Goal: Transaction & Acquisition: Obtain resource

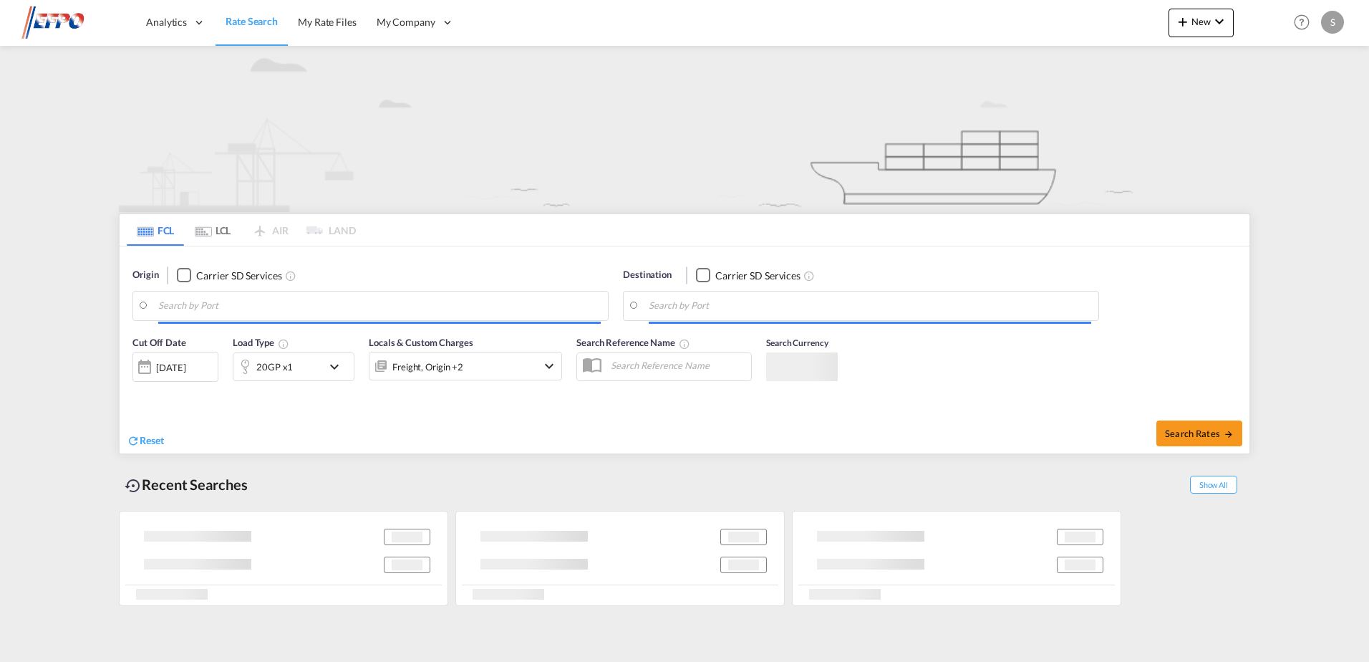
type input "Ningbo, CNNGB"
type input "[GEOGRAPHIC_DATA], NLRTM"
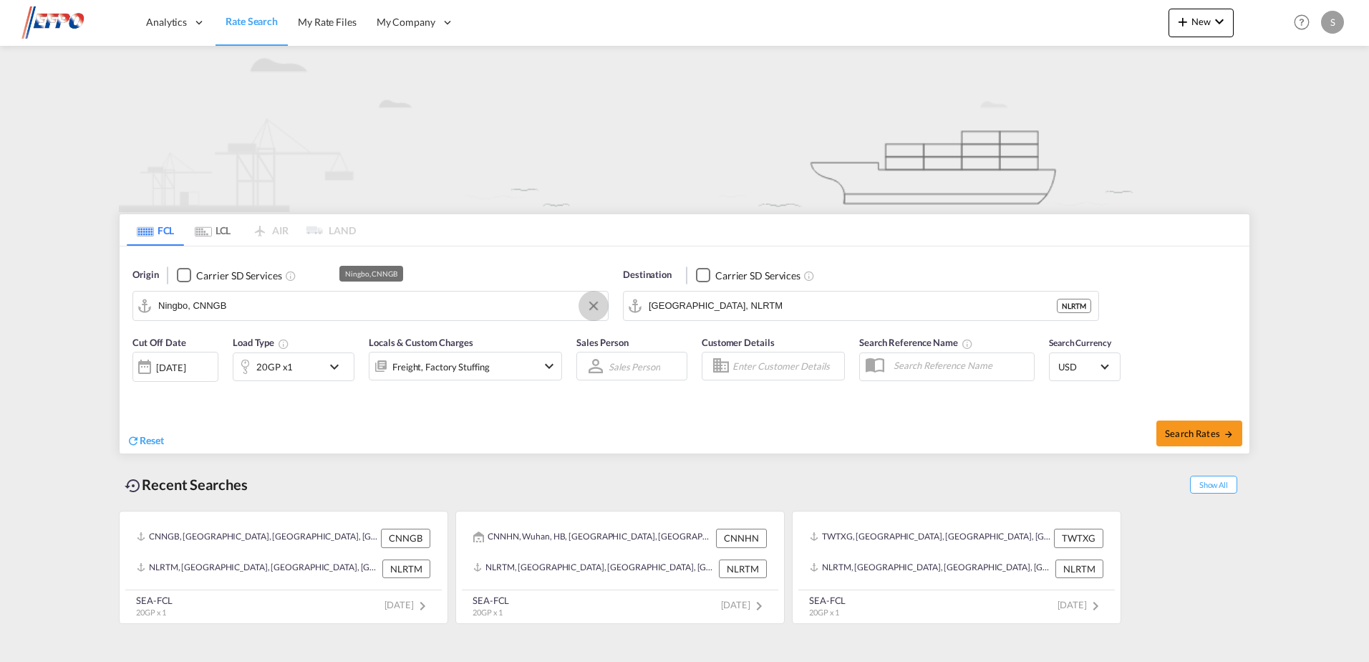
click at [589, 306] on button "Clear Input" at bounding box center [593, 305] width 21 height 21
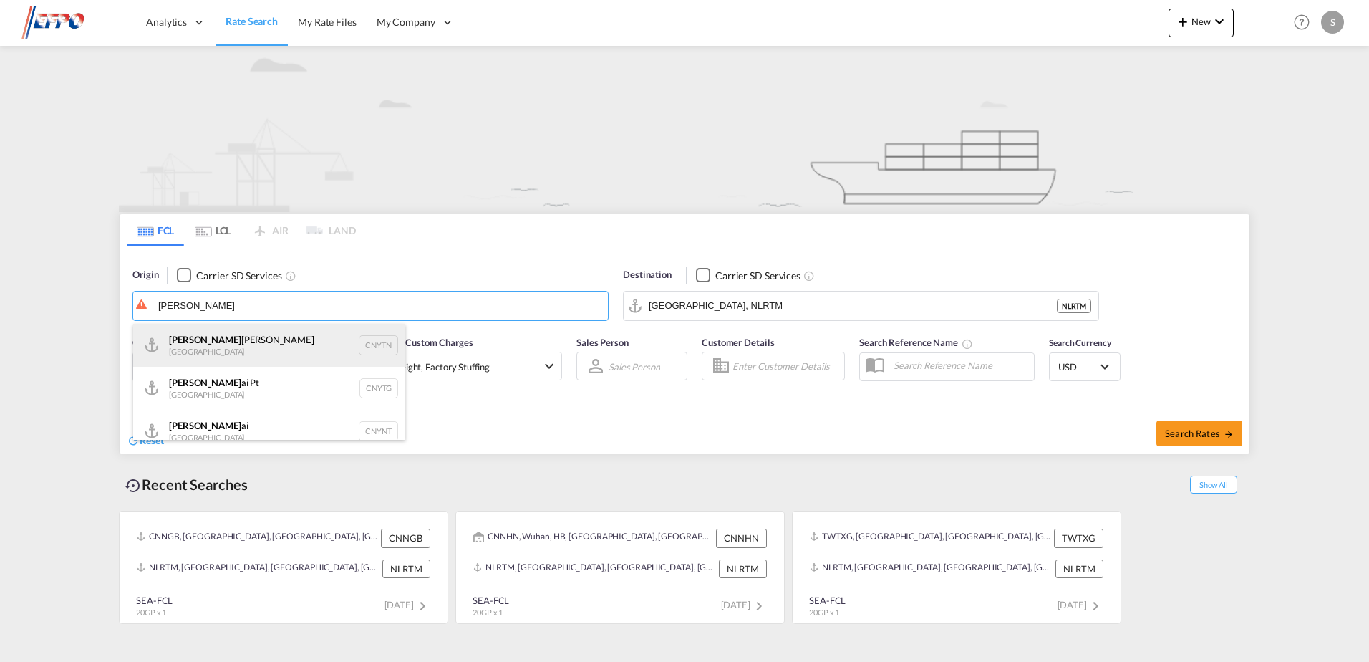
click at [274, 352] on div "[PERSON_NAME] Pt China CNYTN" at bounding box center [269, 345] width 272 height 43
type input "Yantian Pt, CNYTN"
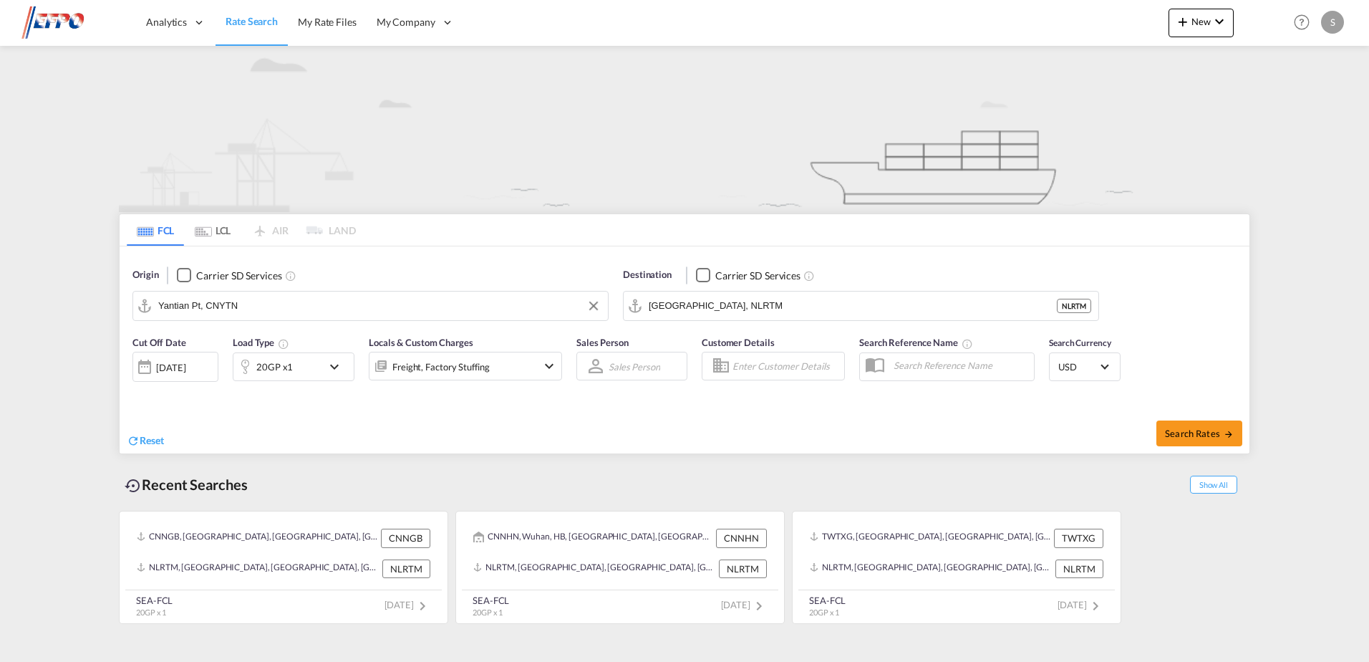
click at [208, 370] on div "[DATE]" at bounding box center [175, 367] width 86 height 30
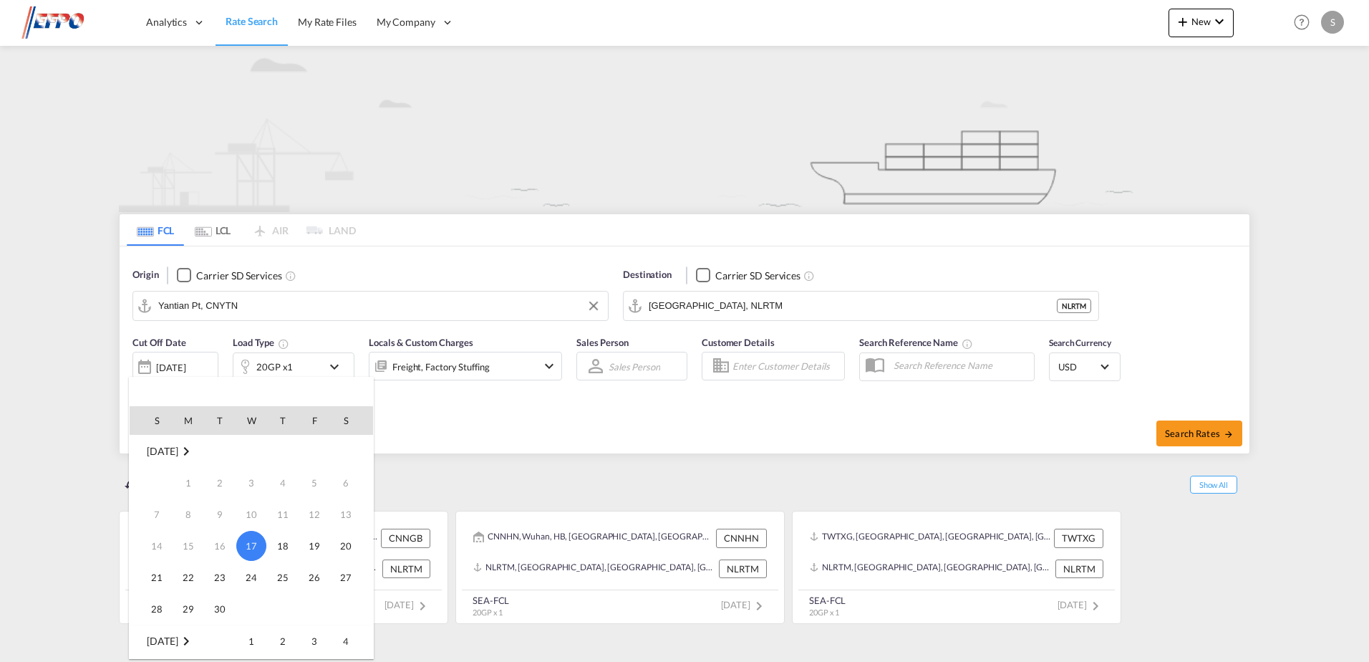
click at [169, 444] on td "[DATE]" at bounding box center [251, 451] width 243 height 32
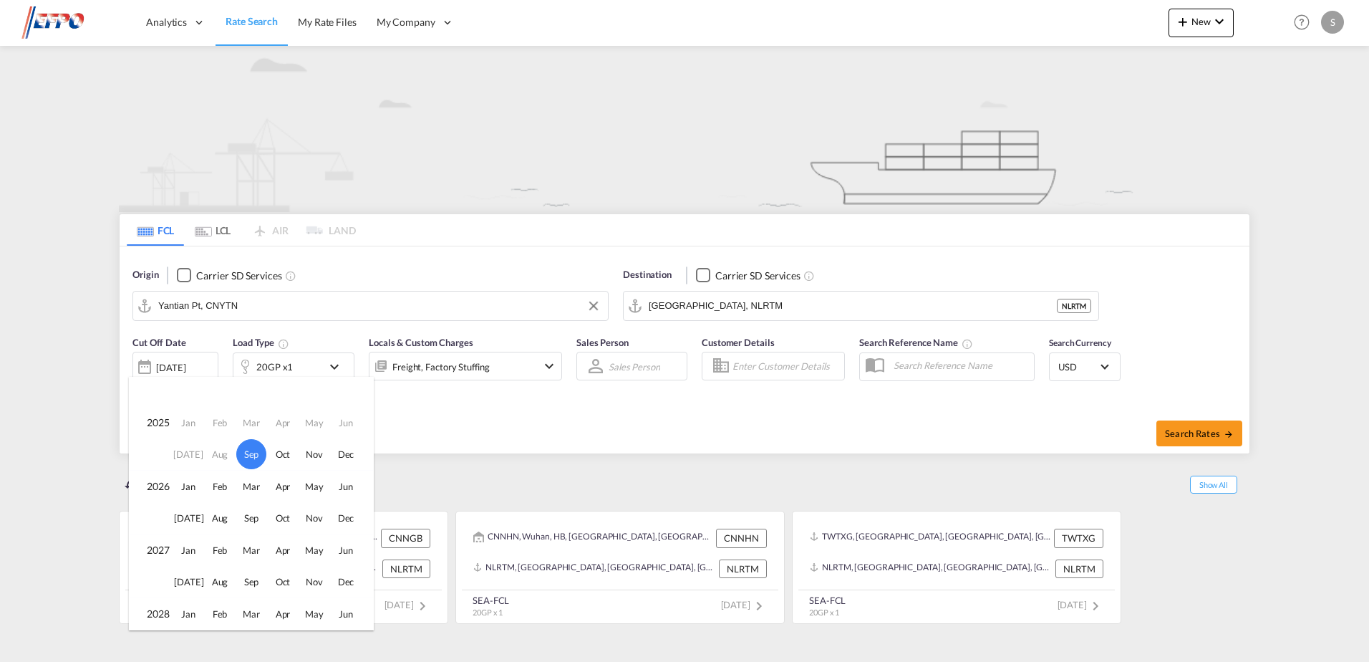
click at [222, 457] on td "Aug" at bounding box center [220, 454] width 32 height 32
click at [425, 450] on div at bounding box center [684, 331] width 1369 height 662
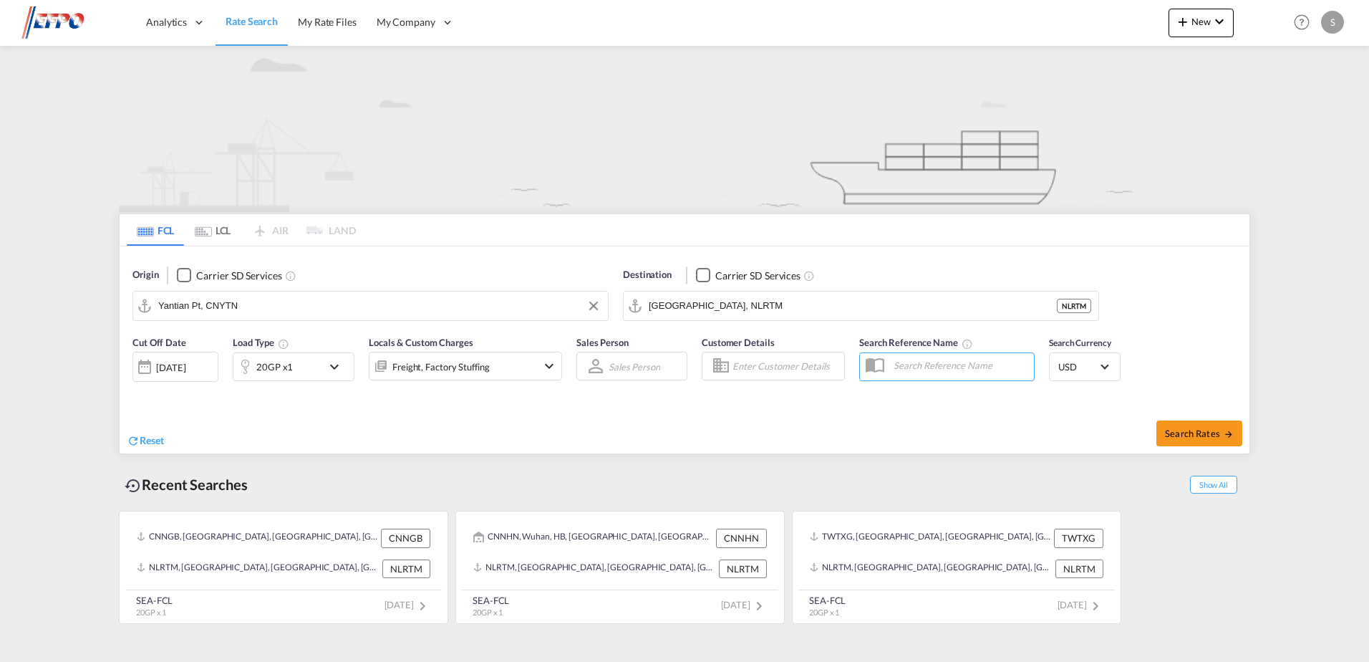
click at [157, 365] on div "[DATE]" at bounding box center [170, 367] width 29 height 13
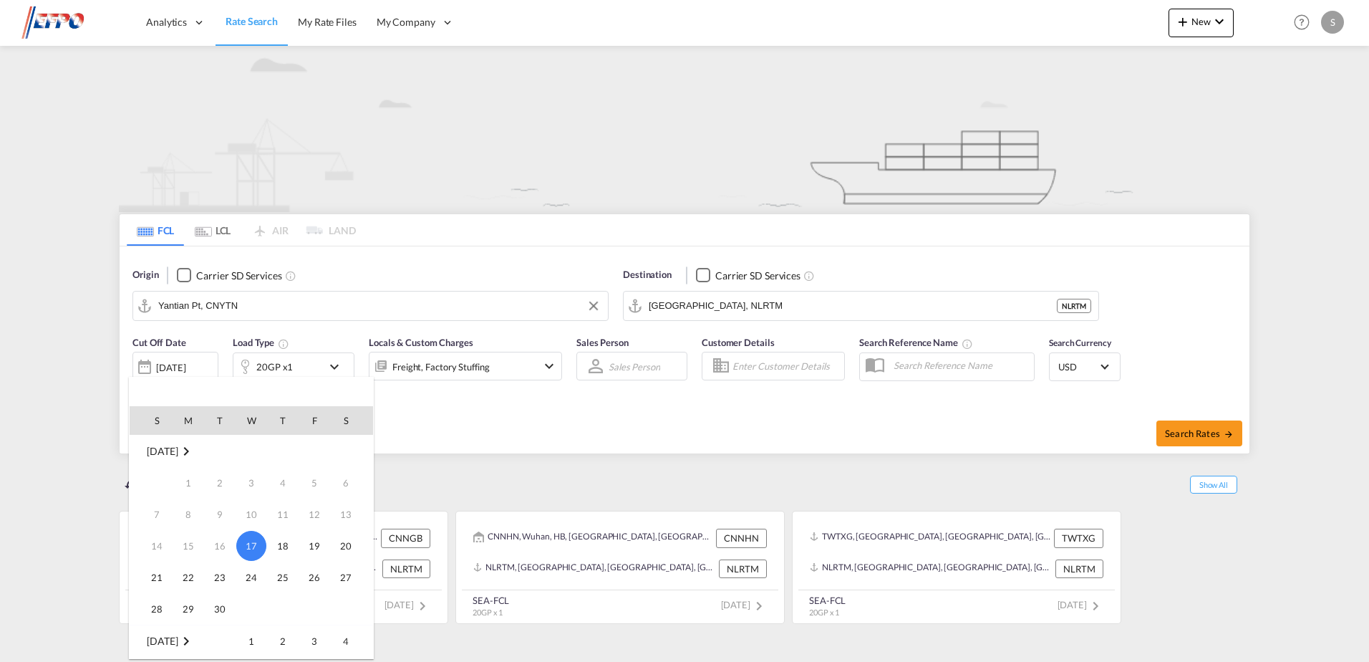
click at [218, 546] on td "16" at bounding box center [220, 546] width 32 height 32
click at [412, 458] on div at bounding box center [684, 331] width 1369 height 662
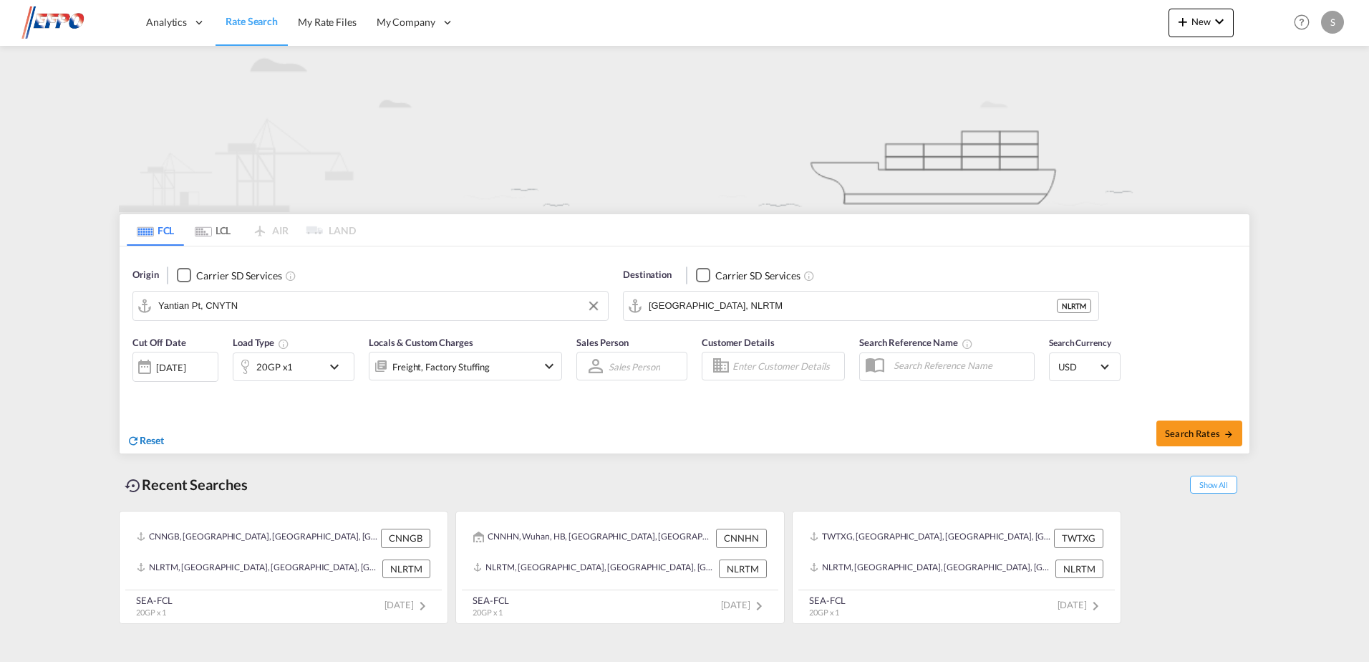
click at [139, 436] on md-icon "icon-refresh" at bounding box center [133, 440] width 13 height 13
click at [158, 365] on div "[DATE]" at bounding box center [170, 367] width 29 height 13
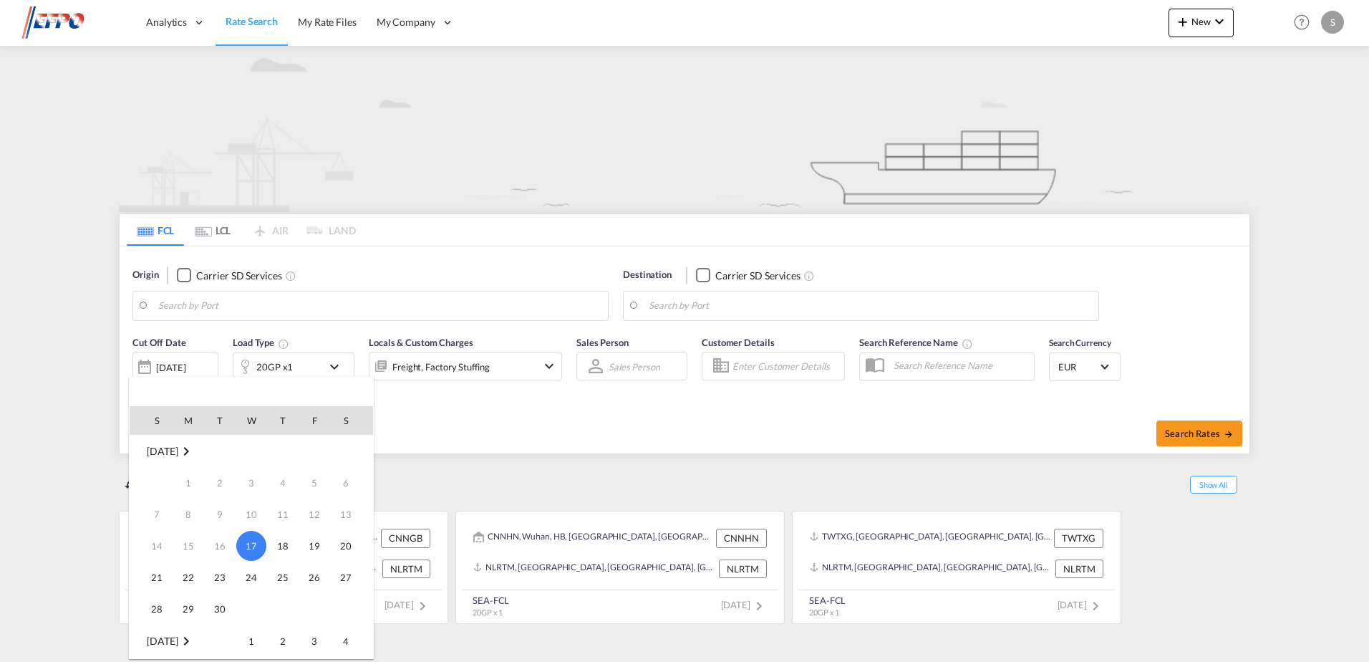
click at [517, 421] on div at bounding box center [684, 331] width 1369 height 662
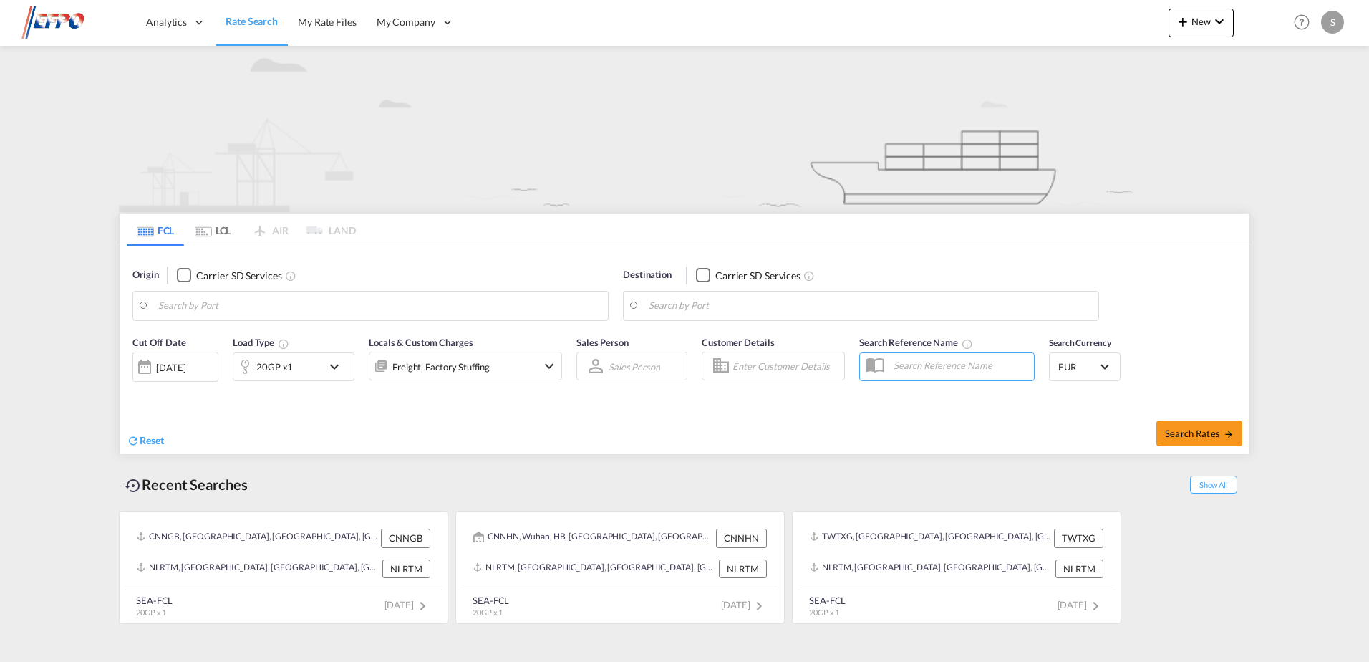
click at [329, 299] on body "Analytics Dashboard Reports Rate Search My Rate Files My Company" at bounding box center [684, 331] width 1369 height 662
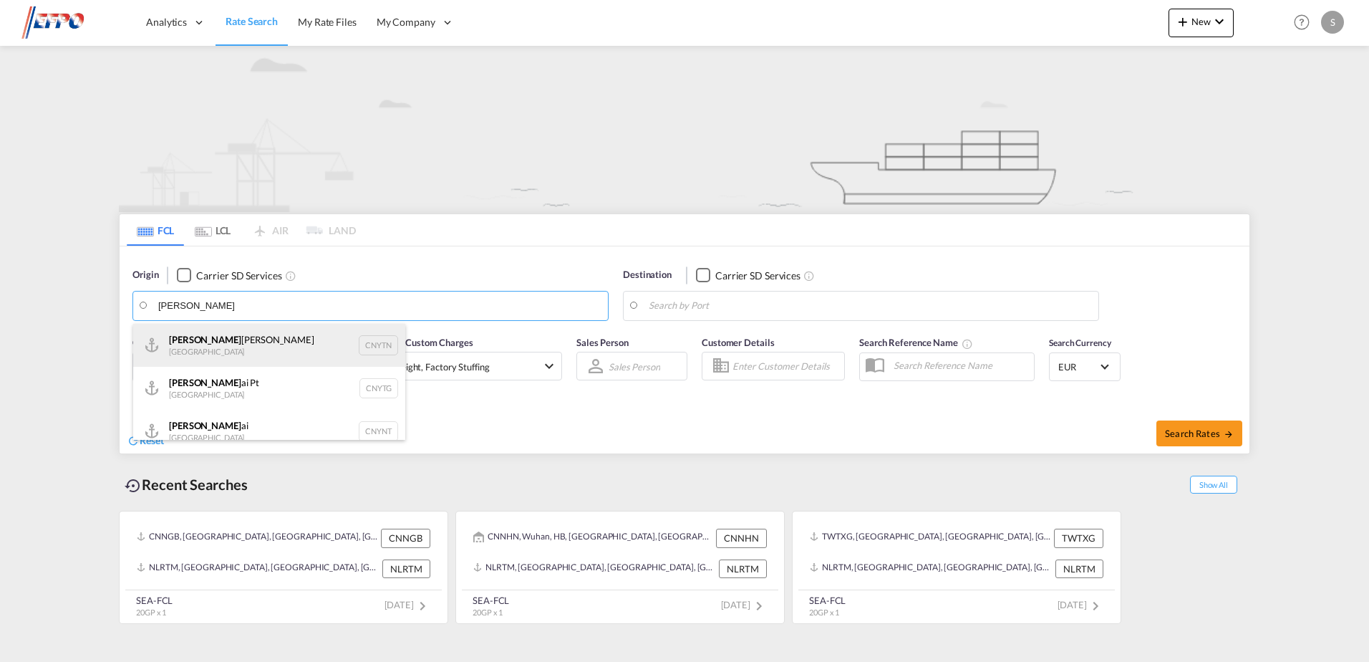
click at [248, 345] on div "[PERSON_NAME] Pt China CNYTN" at bounding box center [269, 345] width 272 height 43
type input "Yantian Pt, CNYTN"
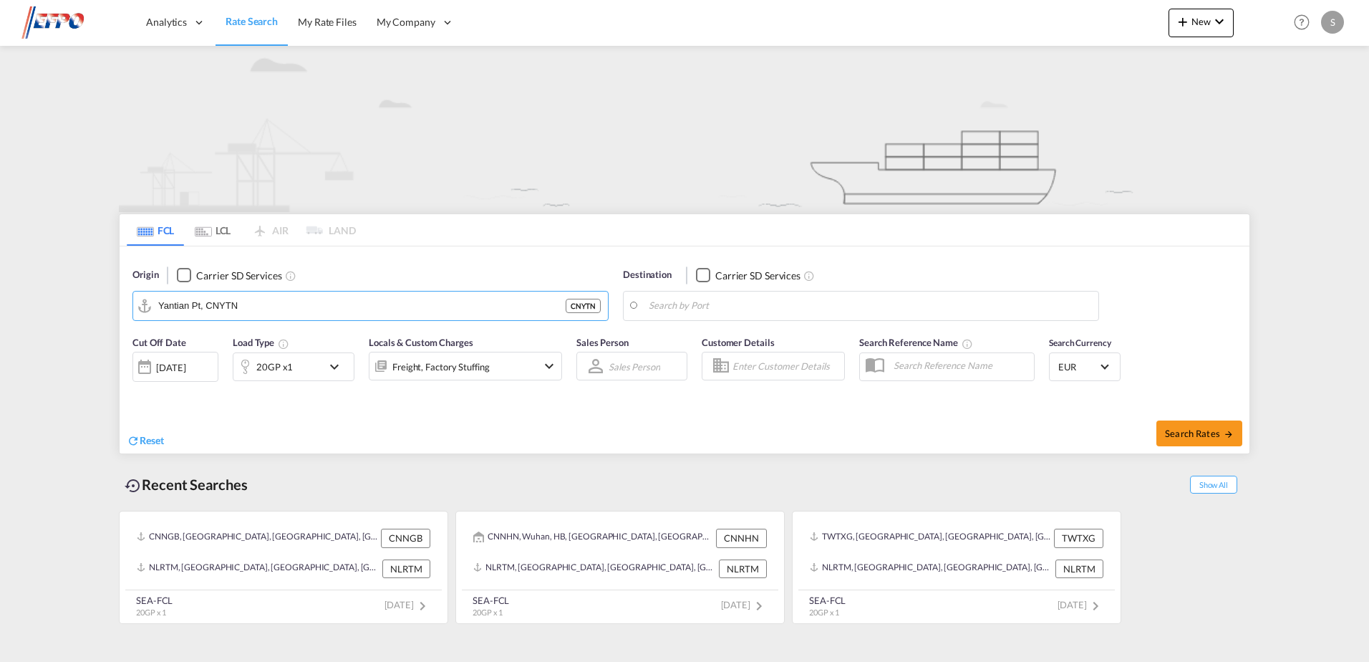
click at [705, 308] on body "Analytics Dashboard Reports Rate Search My Rate Files My Company" at bounding box center [684, 331] width 1369 height 662
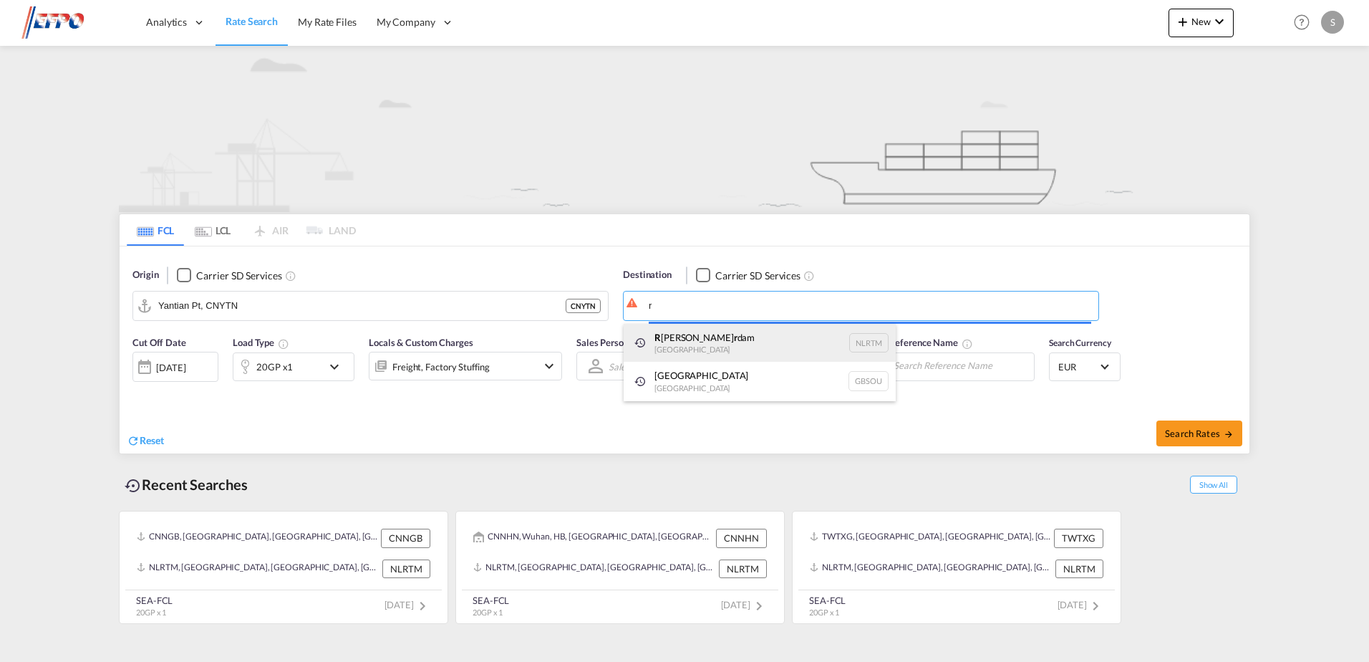
click at [700, 336] on body "Analytics Dashboard Reports Rate Search My Rate Files My Company" at bounding box center [684, 331] width 1369 height 662
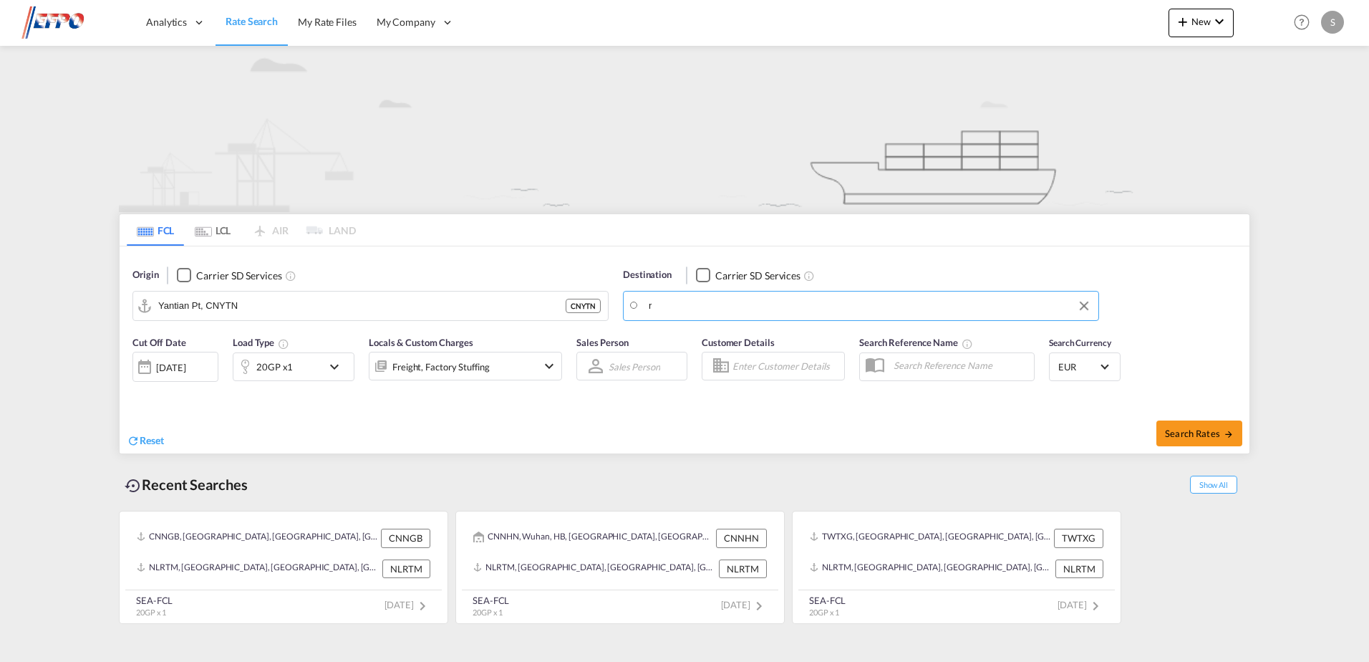
click at [712, 309] on body "Analytics Dashboard Reports Rate Search My Rate Files My Company" at bounding box center [684, 331] width 1369 height 662
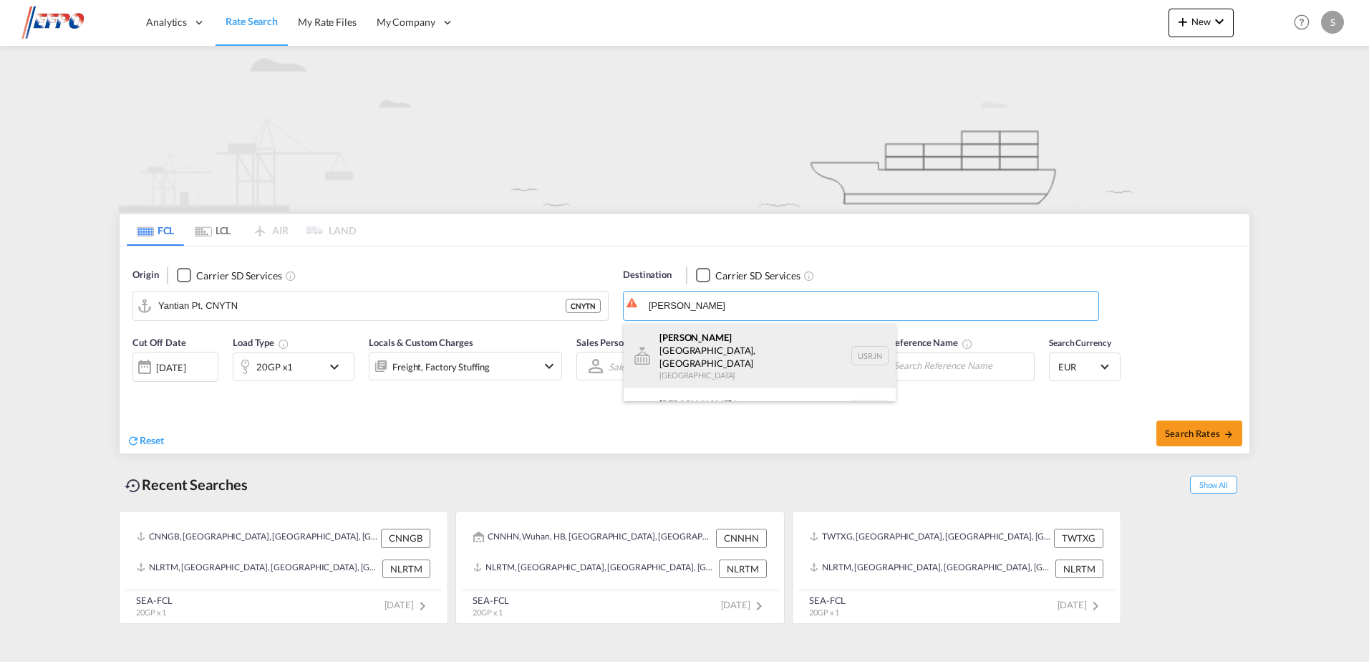
click at [652, 341] on div "[PERSON_NAME][GEOGRAPHIC_DATA], [GEOGRAPHIC_DATA] [GEOGRAPHIC_DATA] USRJN" at bounding box center [760, 356] width 272 height 64
type input "[GEOGRAPHIC_DATA], [GEOGRAPHIC_DATA], [GEOGRAPHIC_DATA]"
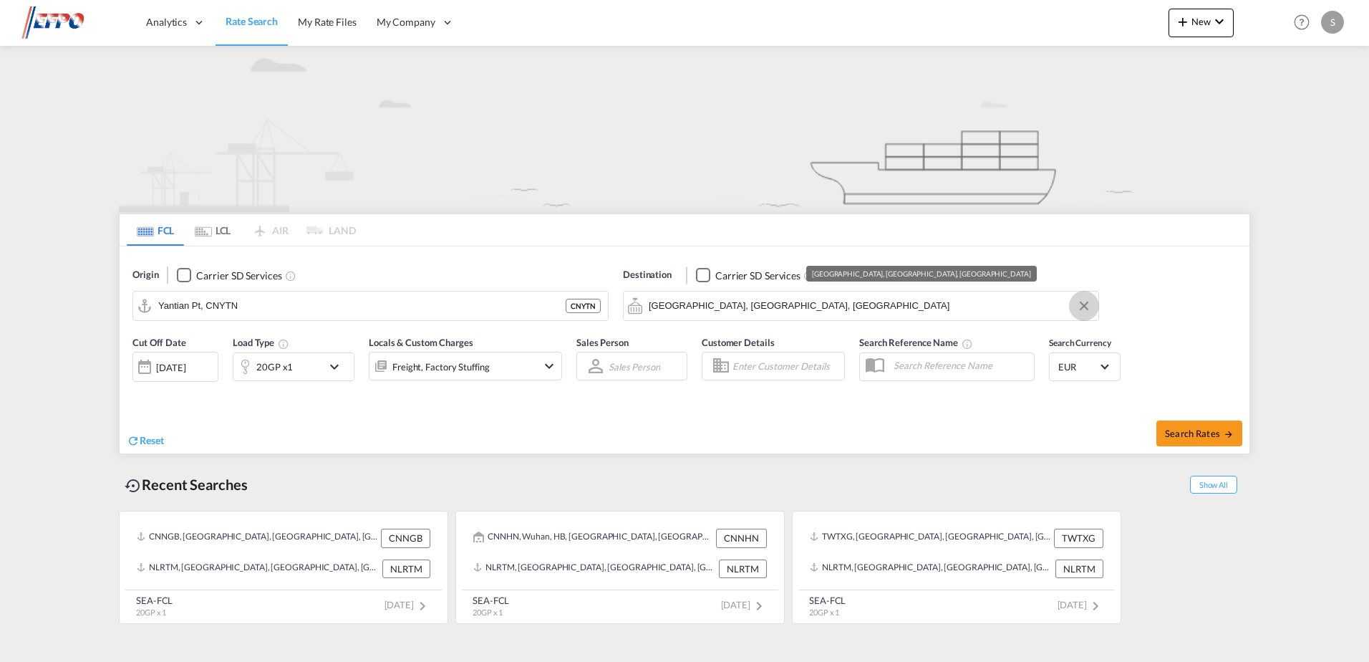
click at [1082, 304] on button "Clear Input" at bounding box center [1083, 305] width 21 height 21
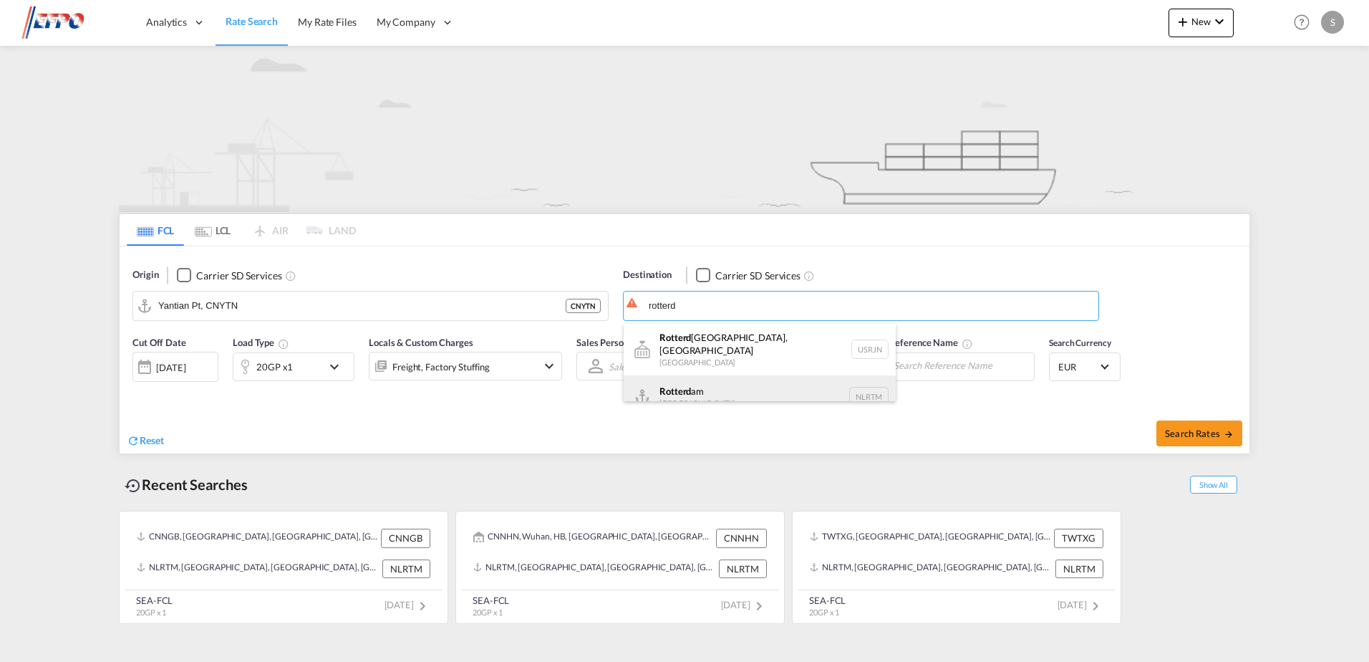
click at [675, 379] on div "Rotterd am [GEOGRAPHIC_DATA] NLRTM" at bounding box center [760, 396] width 272 height 43
type input "[GEOGRAPHIC_DATA], NLRTM"
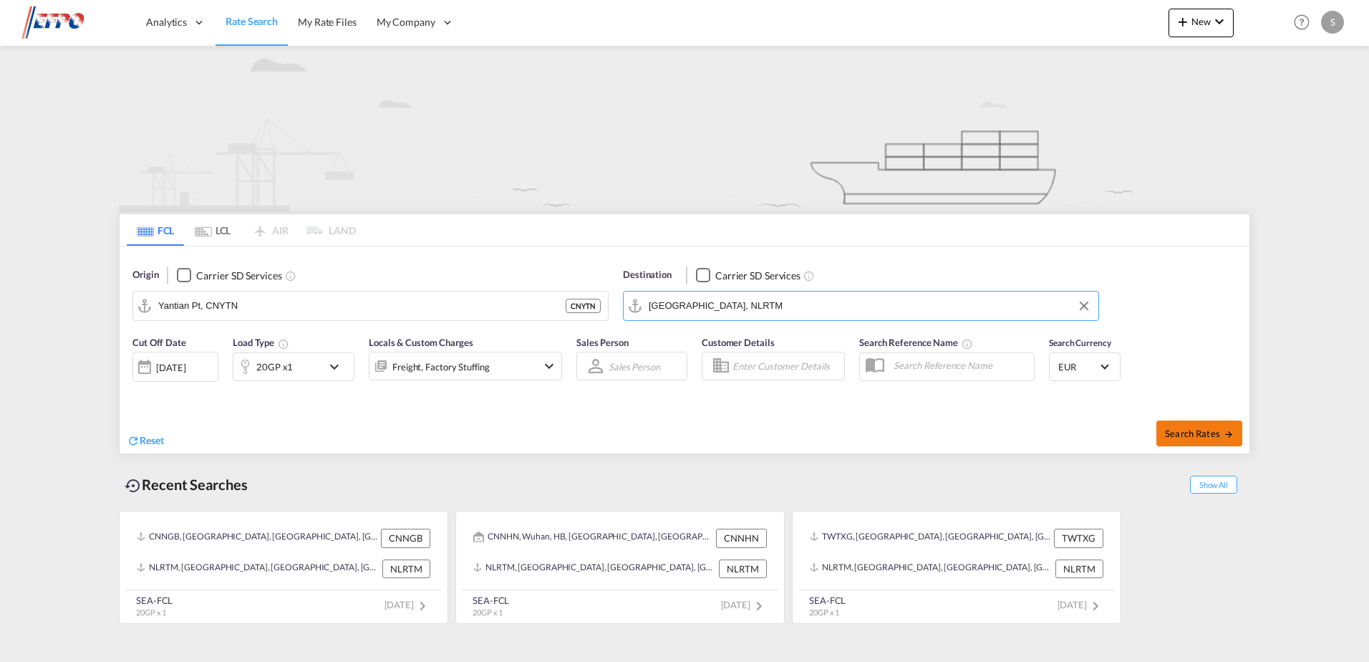
click at [1166, 430] on span "Search Rates" at bounding box center [1199, 432] width 69 height 11
type input "CNYTN to NLRTM / [DATE]"
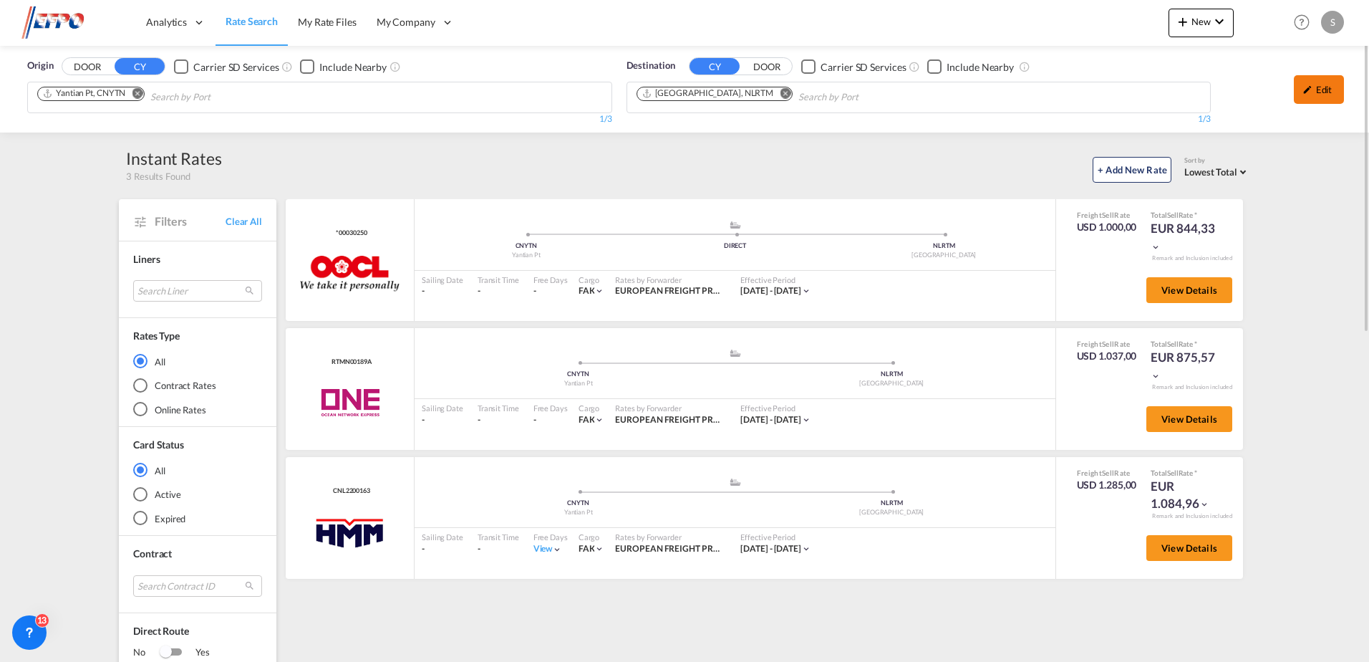
click at [1324, 99] on div "Edit" at bounding box center [1319, 89] width 50 height 29
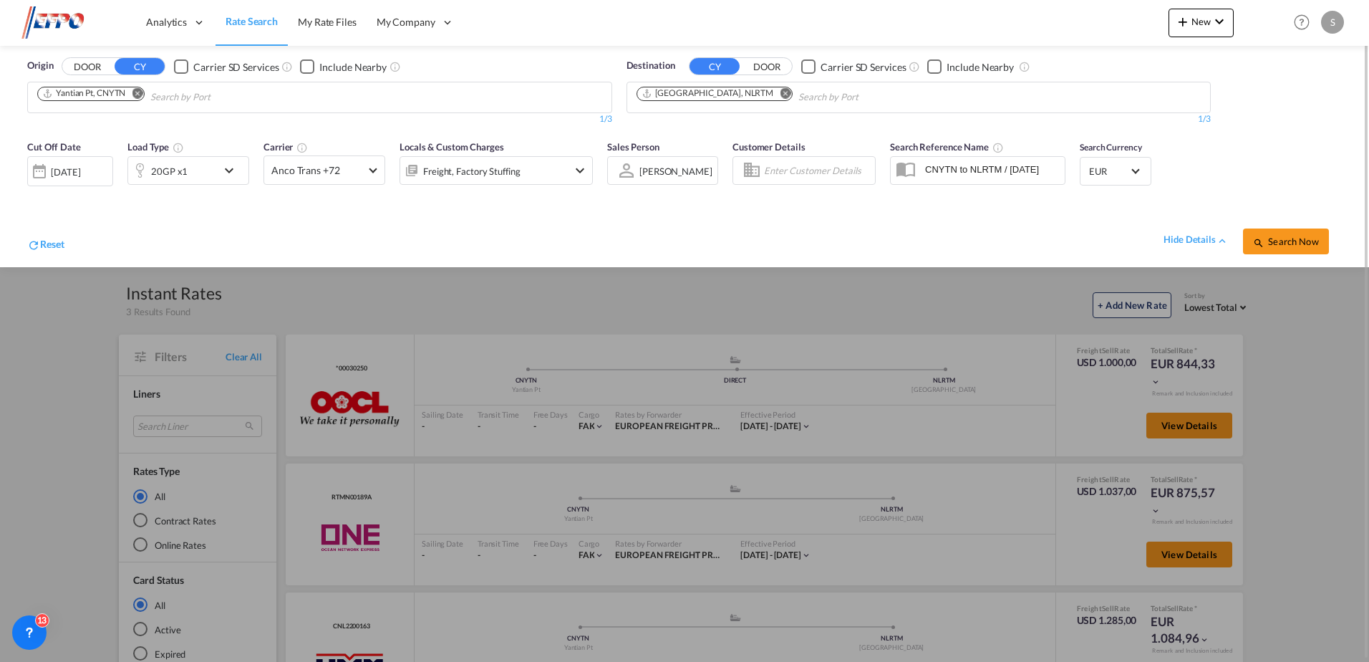
click at [103, 180] on div "[DATE]" at bounding box center [70, 171] width 86 height 30
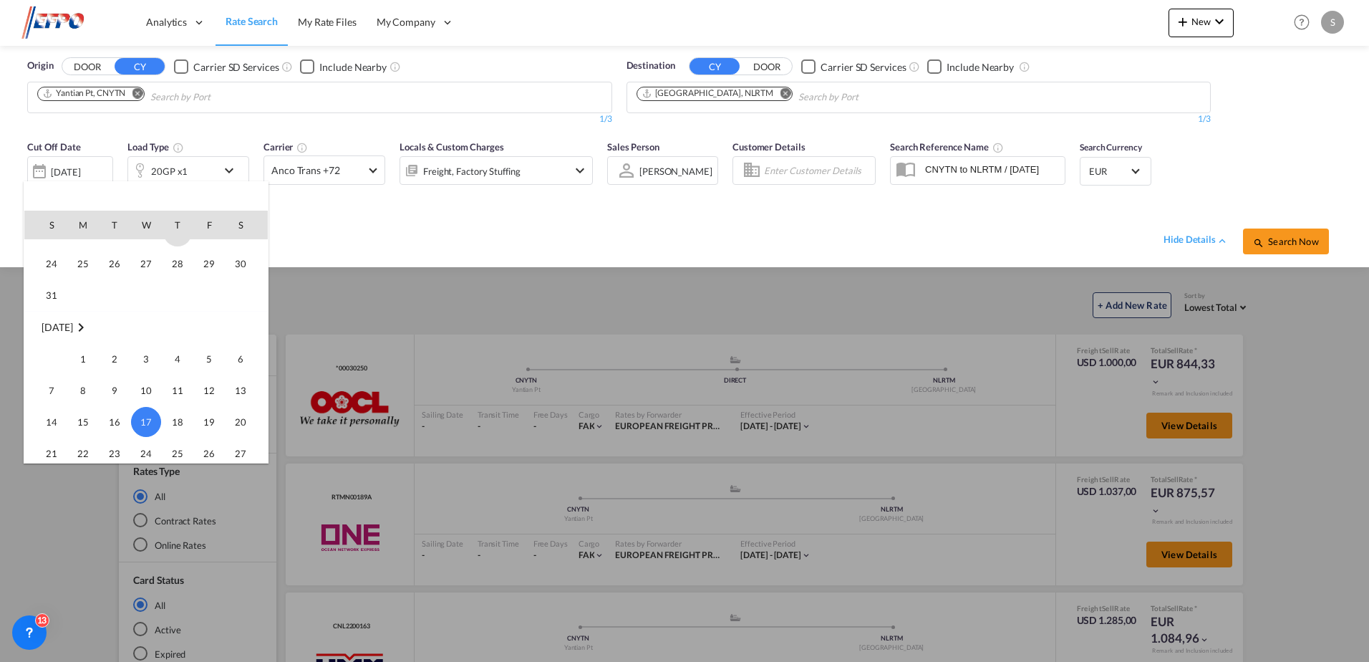
scroll to position [354, 0]
click at [238, 283] on span "2" at bounding box center [240, 280] width 29 height 29
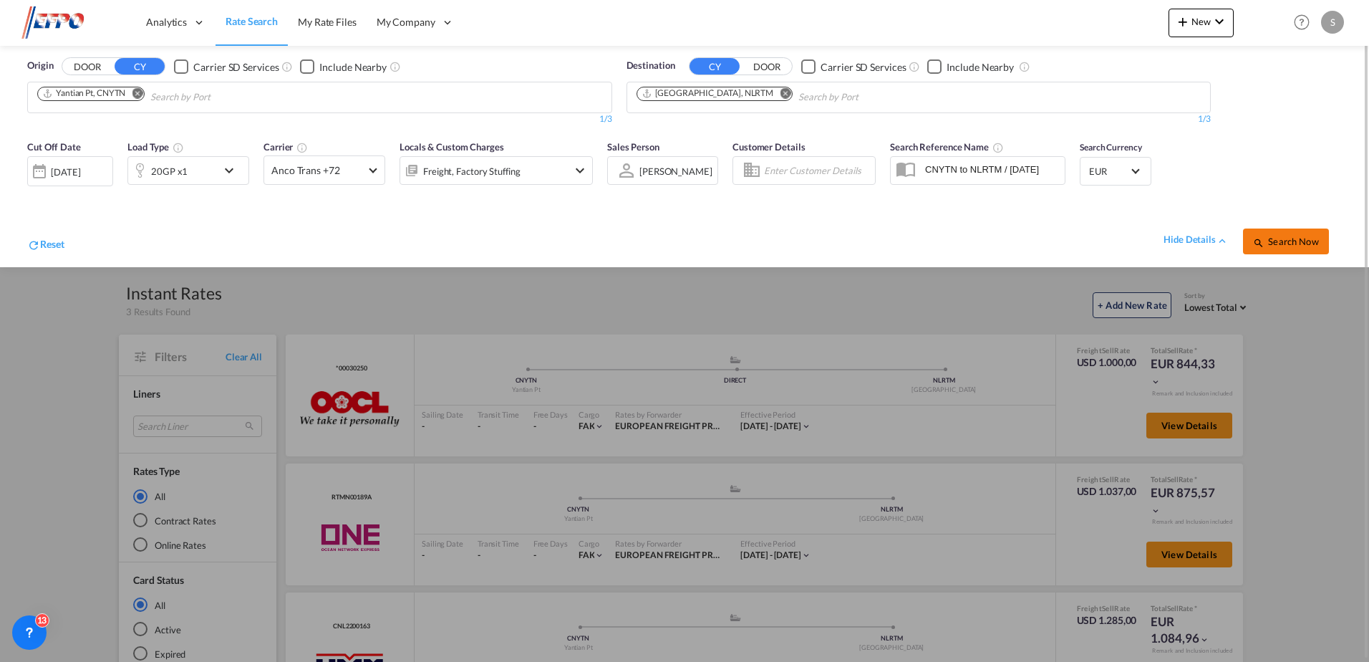
click at [1286, 246] on span "Search Now" at bounding box center [1285, 241] width 65 height 11
